Goal: Navigation & Orientation: Go to known website

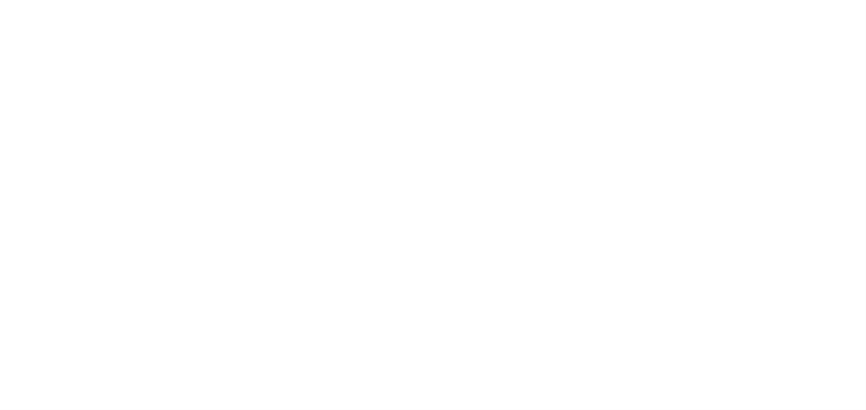
click at [443, 39] on main at bounding box center [433, 205] width 866 height 410
